Goal: Transaction & Acquisition: Purchase product/service

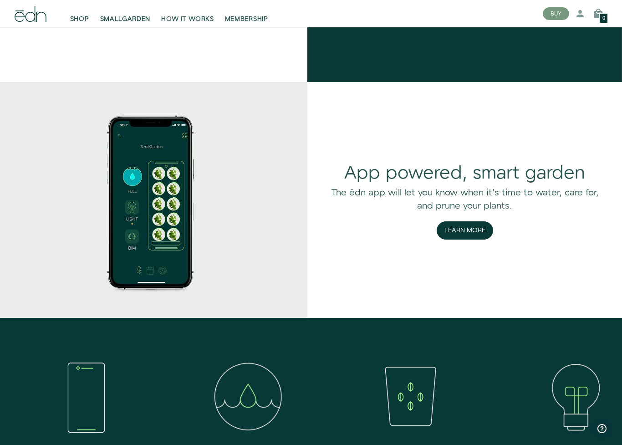
scroll to position [1248, 0]
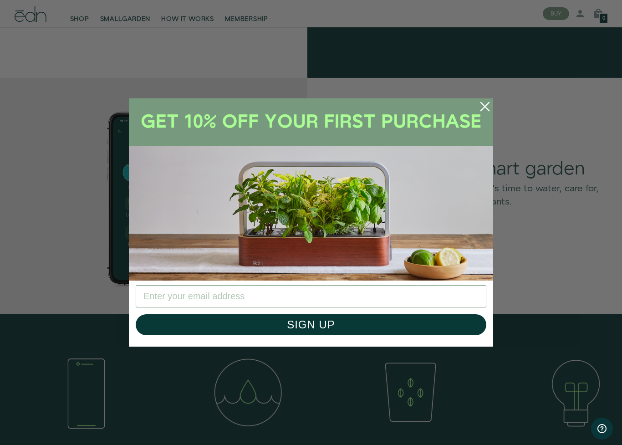
click at [484, 113] on circle "Close dialog" at bounding box center [485, 107] width 20 height 20
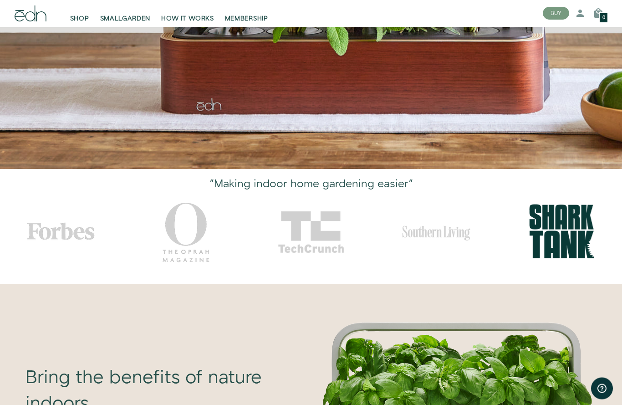
scroll to position [295, 0]
click at [125, 14] on link "SMALLGARDEN" at bounding box center [125, 14] width 61 height 20
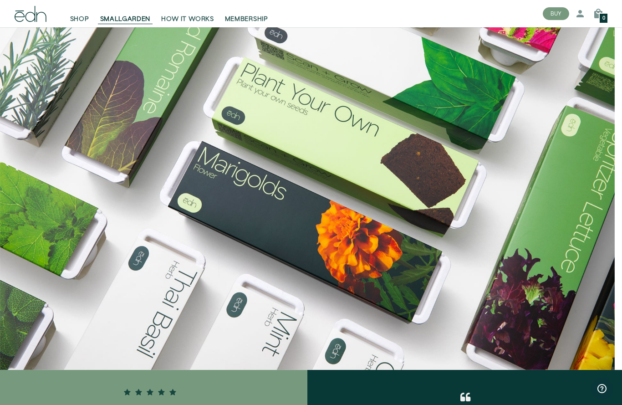
scroll to position [758, 0]
click at [76, 23] on span "SHOP" at bounding box center [79, 19] width 19 height 9
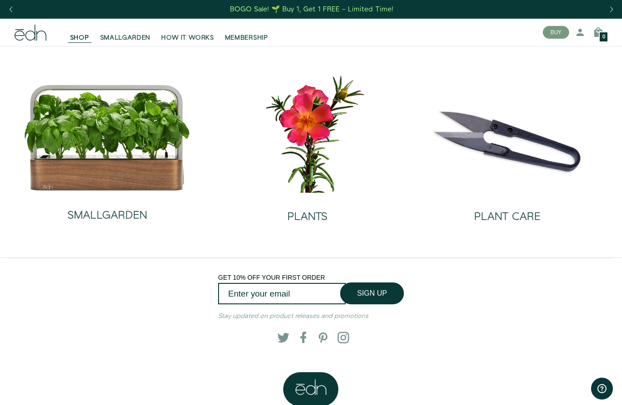
click at [312, 217] on h2 "PLANTS" at bounding box center [307, 217] width 40 height 12
